Goal: Task Accomplishment & Management: Manage account settings

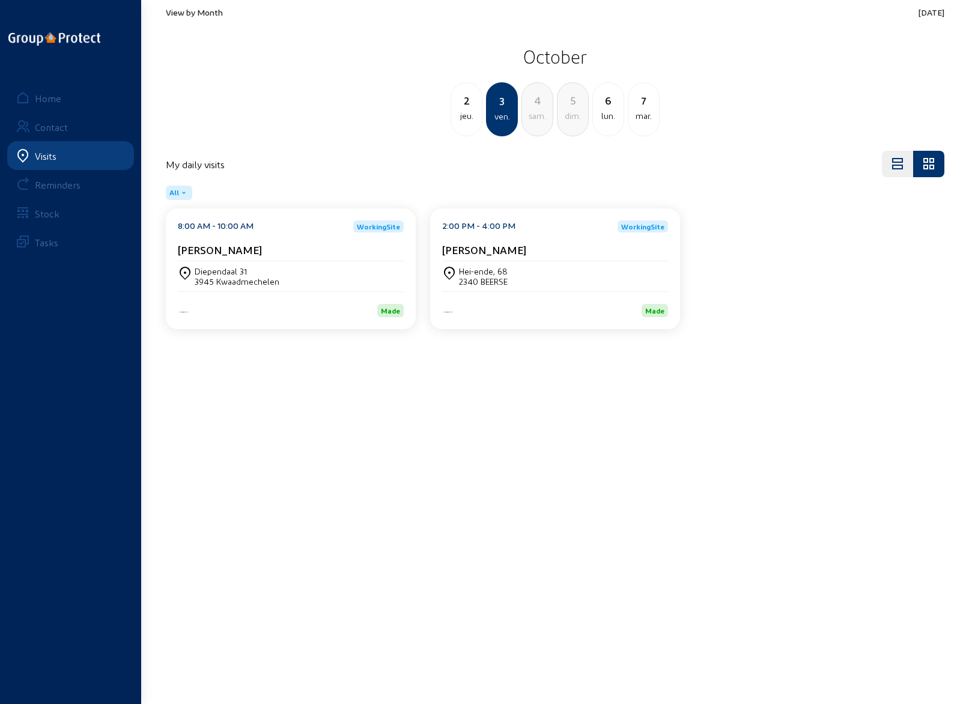
click at [534, 115] on div "sam." at bounding box center [537, 116] width 31 height 14
click at [239, 273] on div "De Burletheide, 27" at bounding box center [230, 271] width 70 height 10
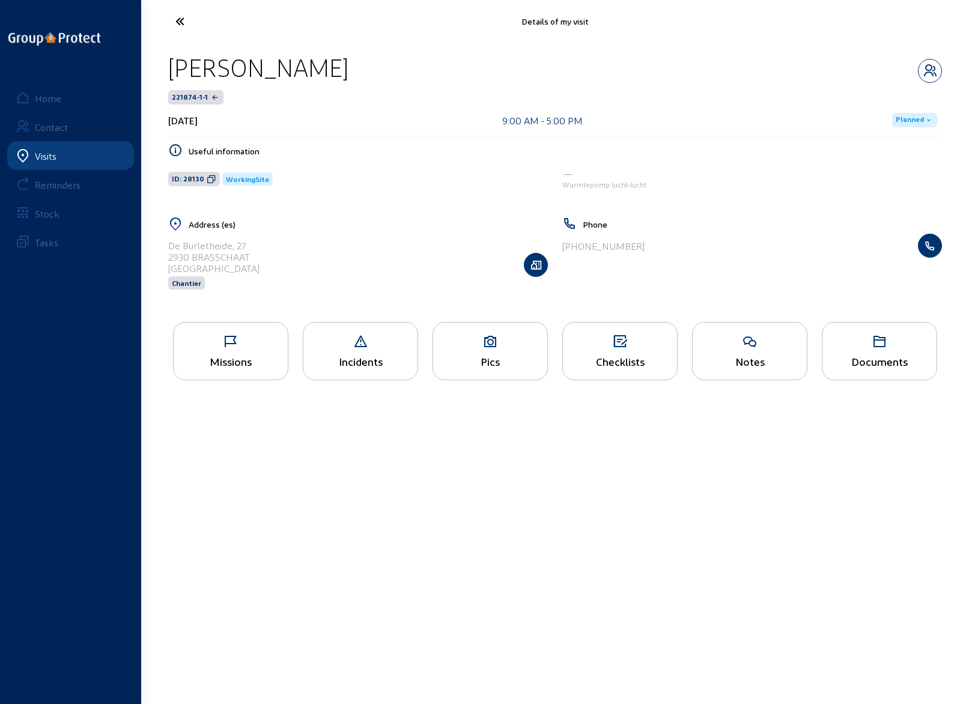
click at [605, 344] on icon at bounding box center [620, 341] width 114 height 14
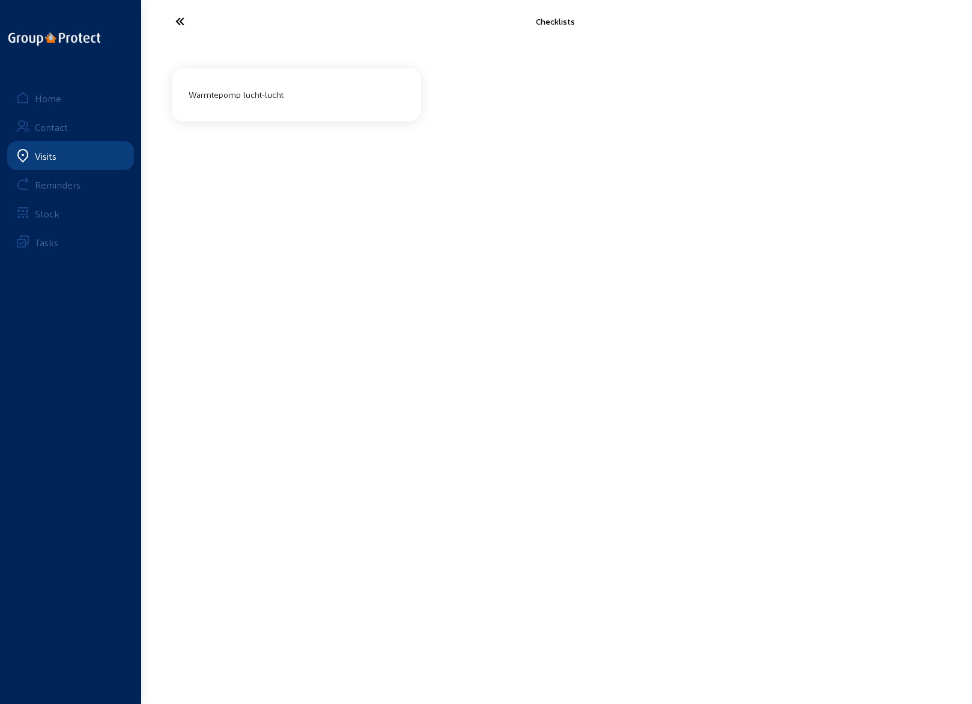
click at [328, 92] on div "Warmtepomp lucht-lucht" at bounding box center [296, 95] width 225 height 20
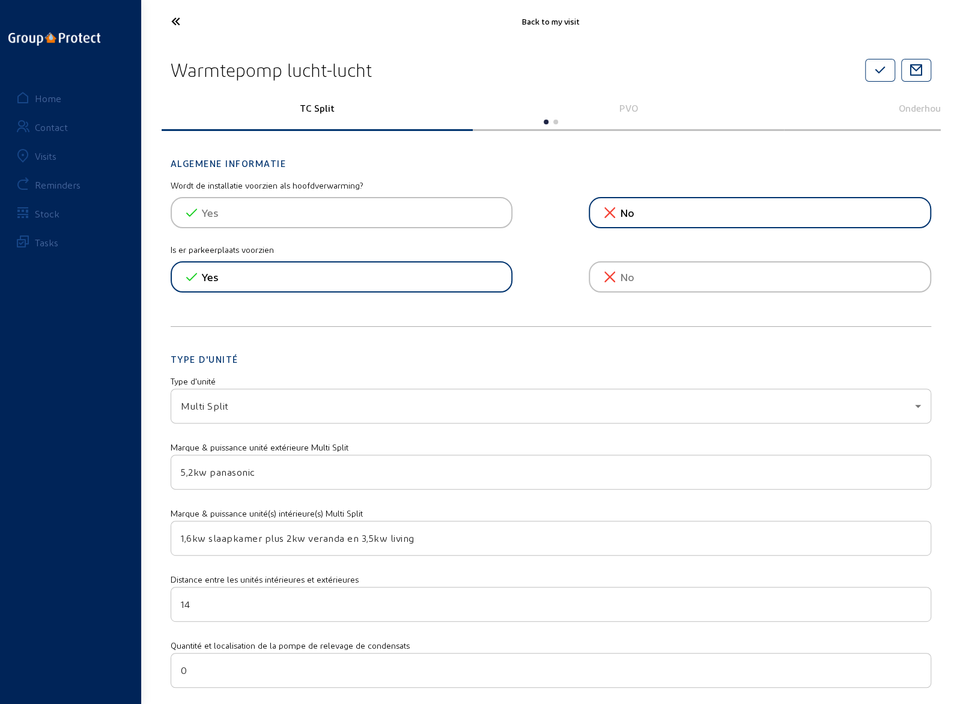
click at [628, 106] on p "PVO" at bounding box center [628, 107] width 294 height 11
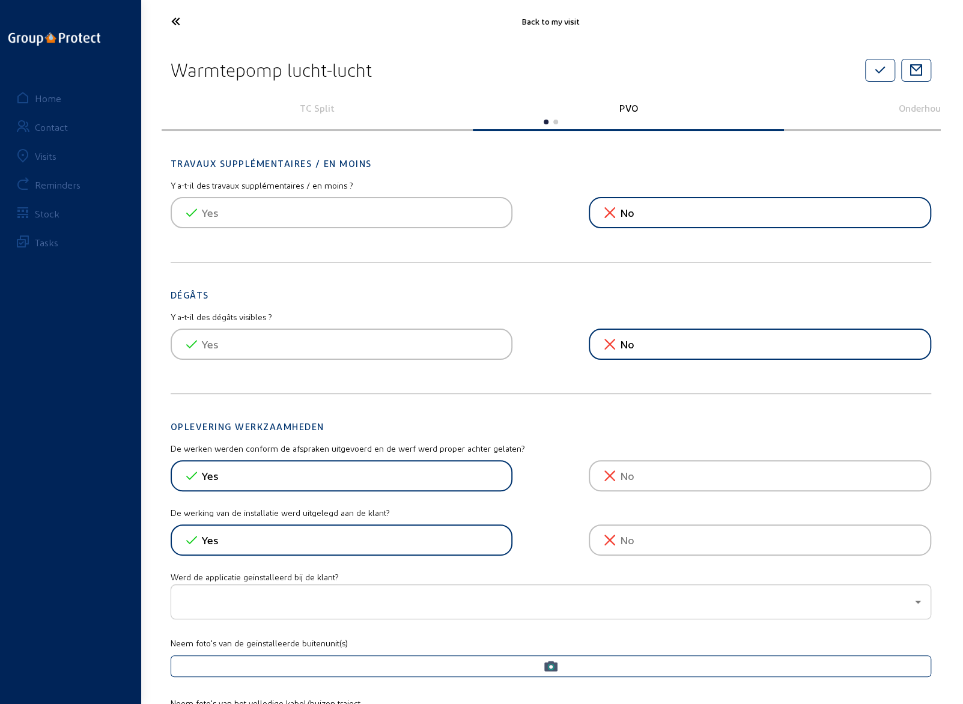
click at [173, 20] on icon at bounding box center [220, 21] width 110 height 21
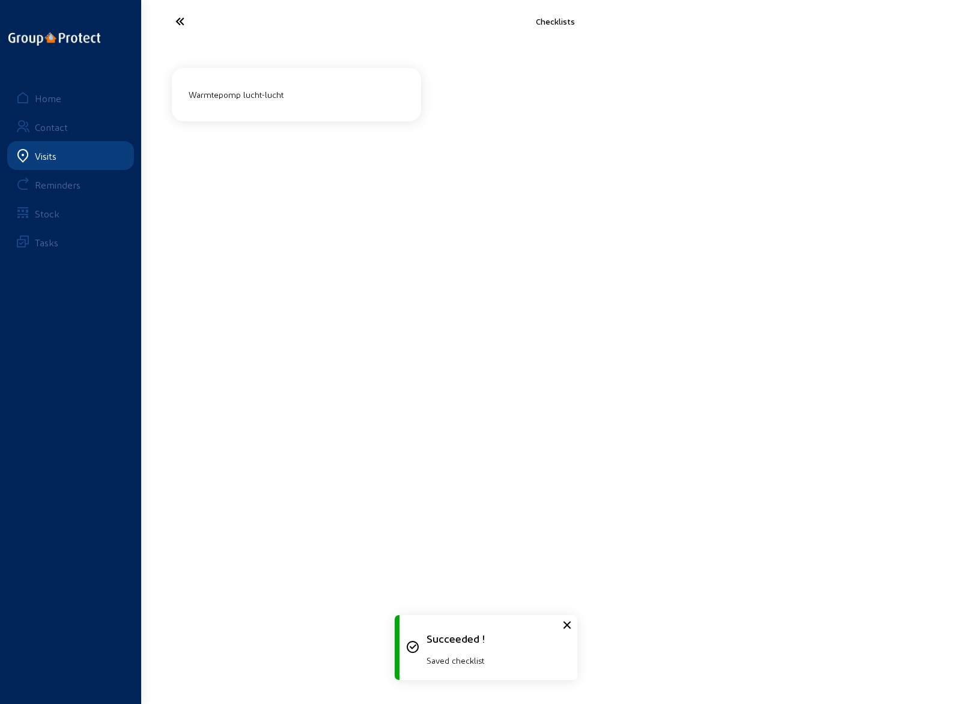
click at [173, 20] on icon at bounding box center [224, 21] width 110 height 21
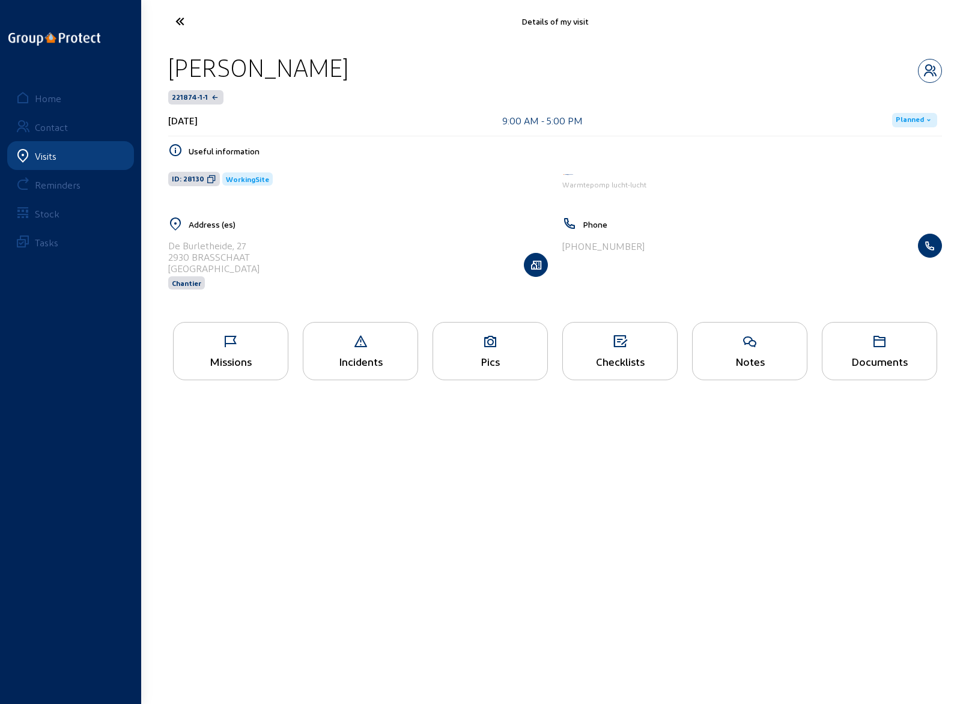
click at [484, 343] on icon at bounding box center [490, 341] width 114 height 14
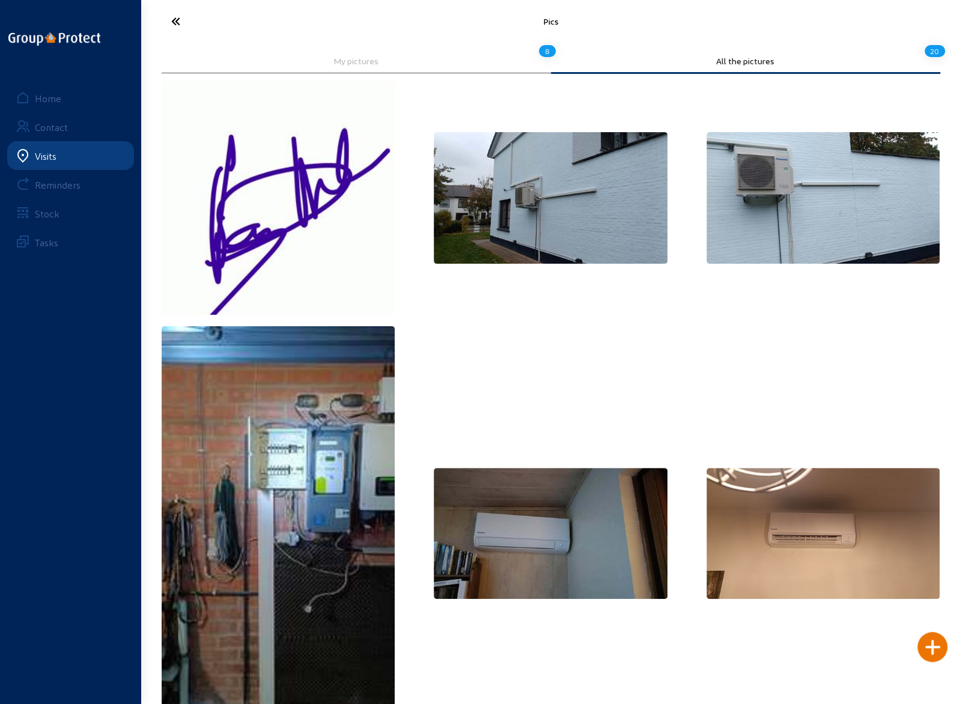
click at [178, 17] on icon at bounding box center [220, 21] width 110 height 21
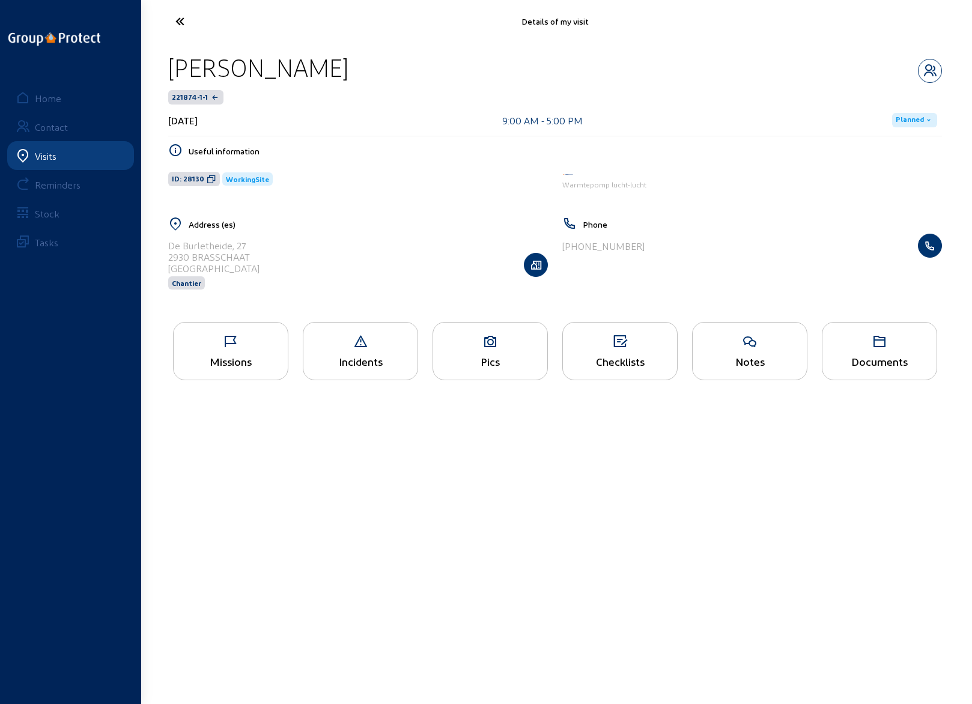
click at [231, 345] on icon at bounding box center [231, 341] width 114 height 14
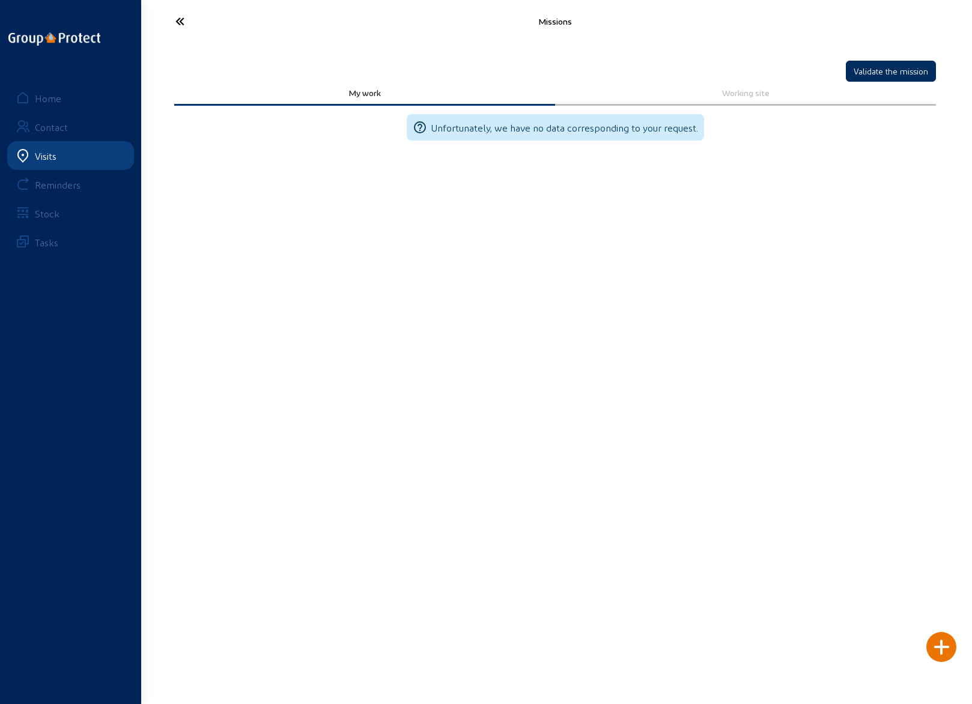
click at [874, 71] on button "Validate the mission" at bounding box center [890, 71] width 90 height 21
click at [180, 21] on icon at bounding box center [224, 21] width 110 height 21
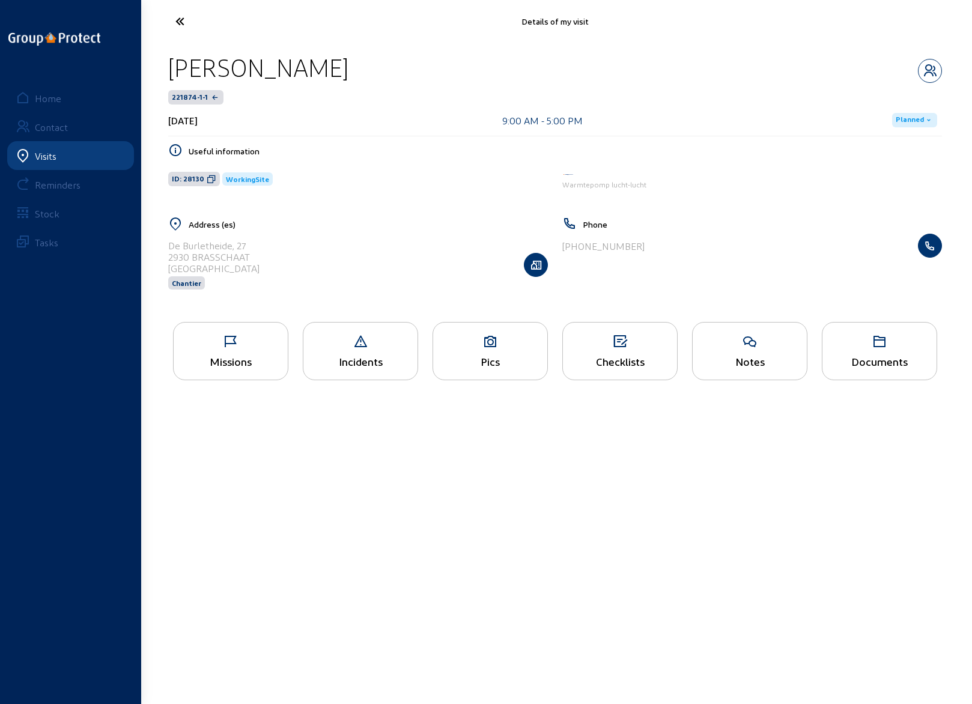
click at [912, 120] on span "Planned" at bounding box center [909, 120] width 28 height 10
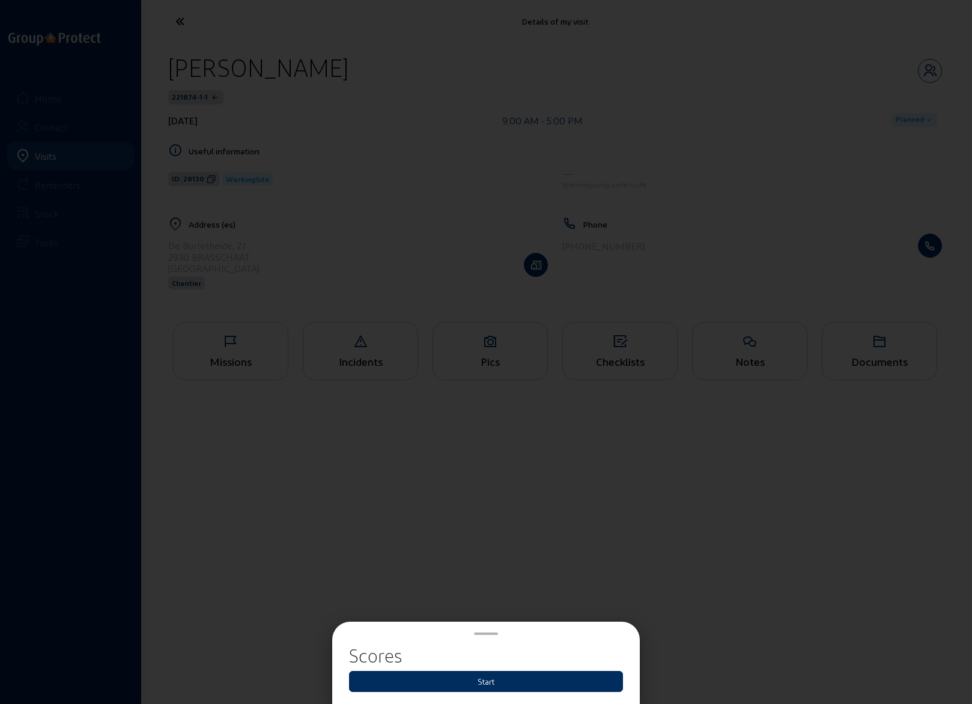
click at [447, 677] on button "Start" at bounding box center [486, 681] width 274 height 21
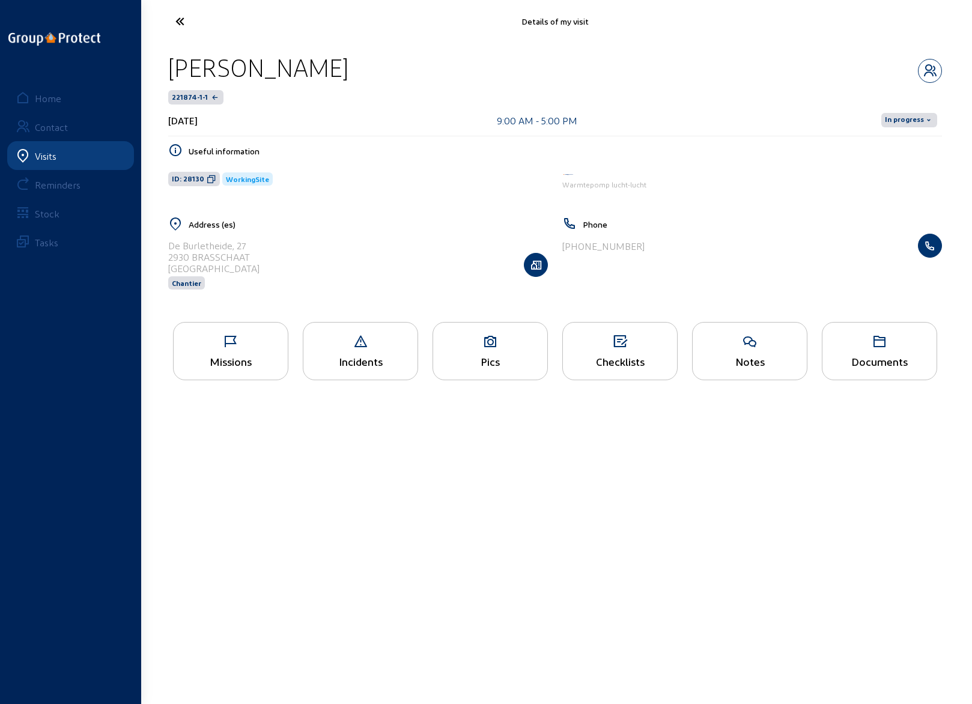
click at [911, 118] on span "In progress" at bounding box center [904, 120] width 39 height 10
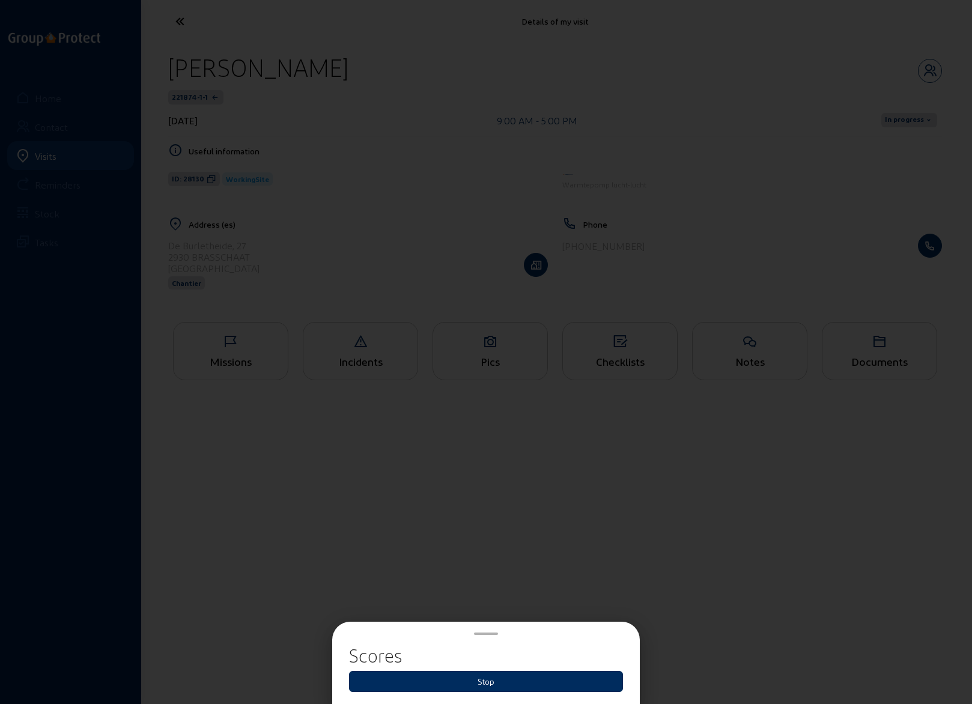
click at [464, 684] on button "Stop" at bounding box center [486, 681] width 274 height 21
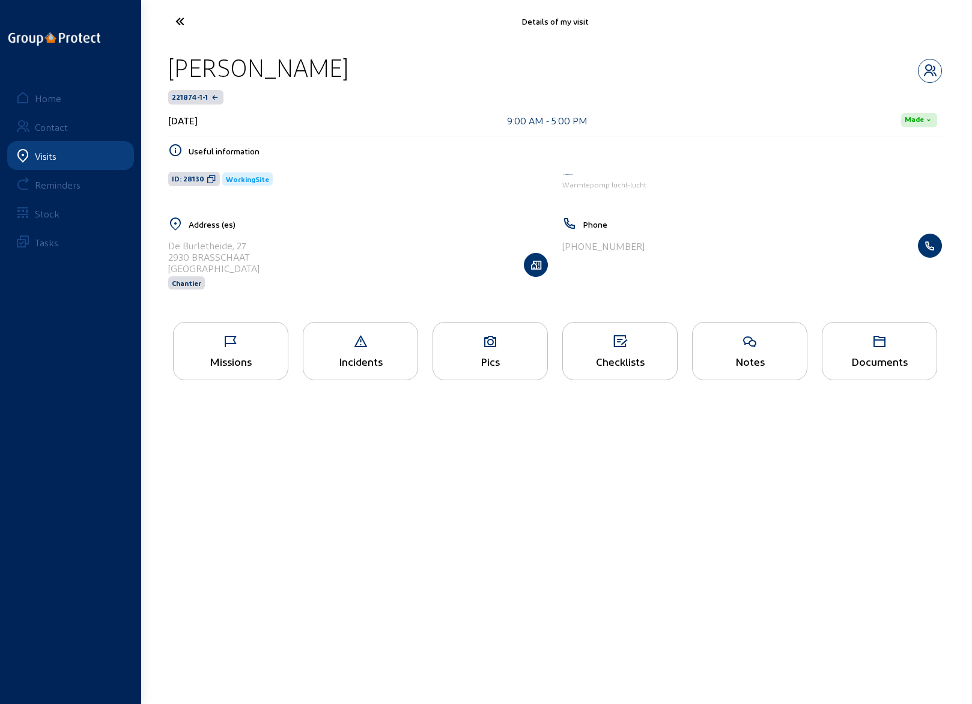
click at [619, 351] on div "Checklists" at bounding box center [619, 351] width 115 height 58
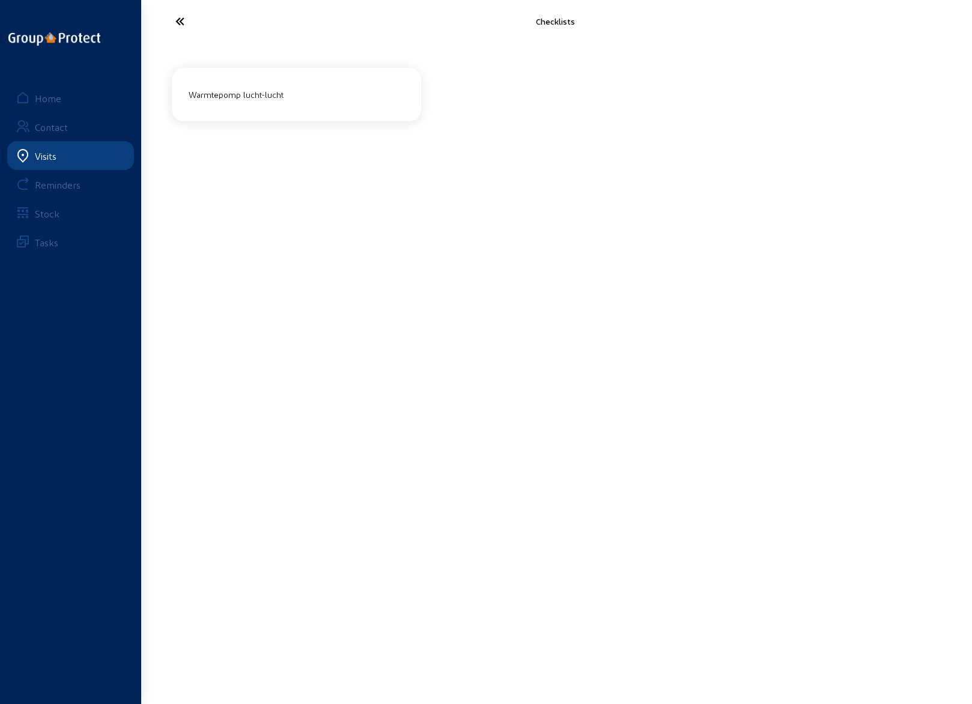
click at [251, 89] on div "Warmtepomp lucht-lucht" at bounding box center [296, 95] width 225 height 20
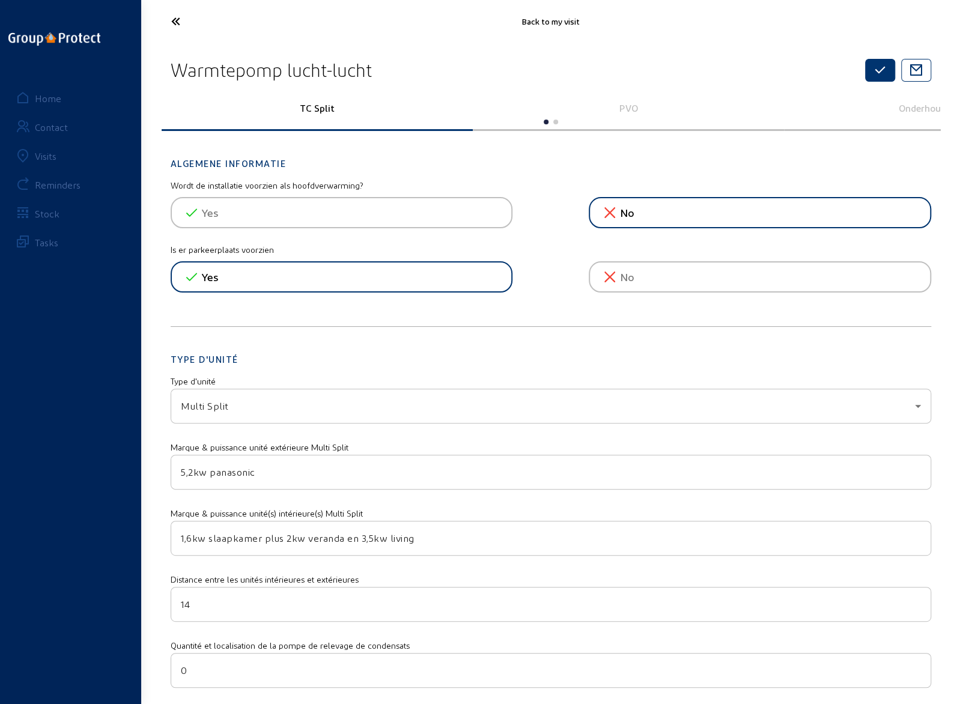
click at [873, 64] on icon "button" at bounding box center [880, 70] width 14 height 14
click at [175, 20] on icon at bounding box center [220, 21] width 110 height 21
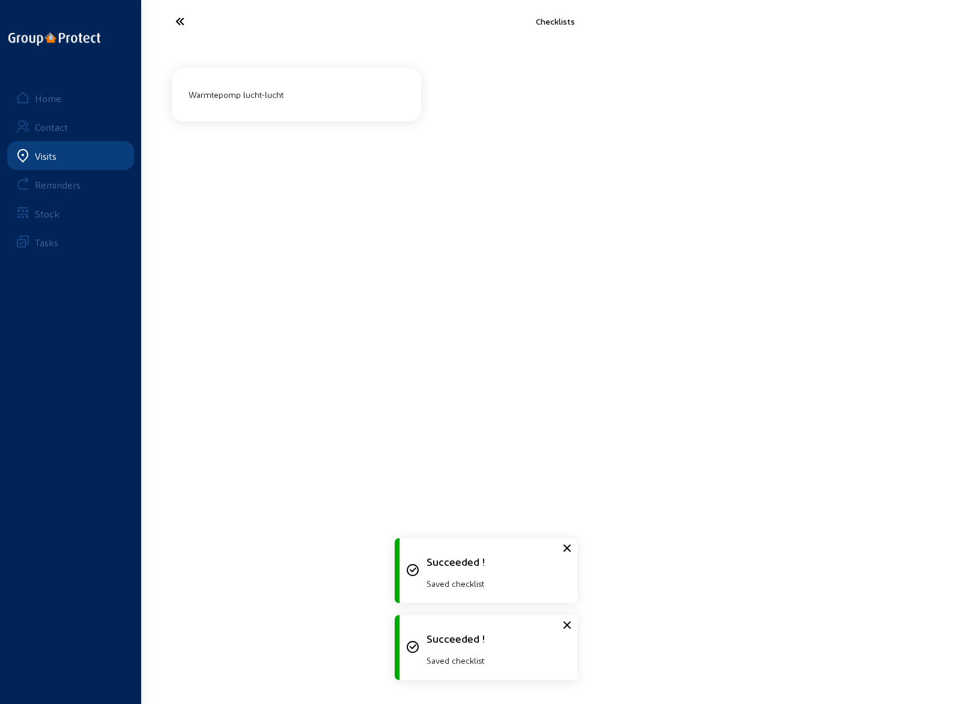
click at [173, 24] on icon at bounding box center [224, 21] width 110 height 21
